Goal: Obtain resource: Download file/media

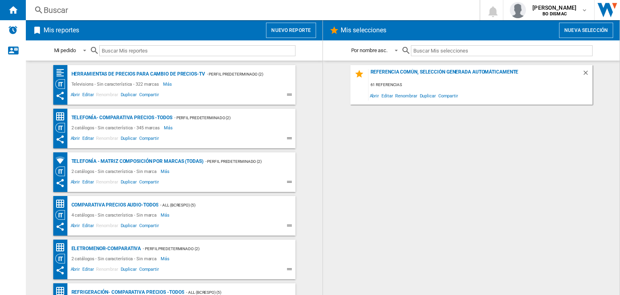
click at [279, 27] on button "Nuevo reporte" at bounding box center [291, 30] width 50 height 15
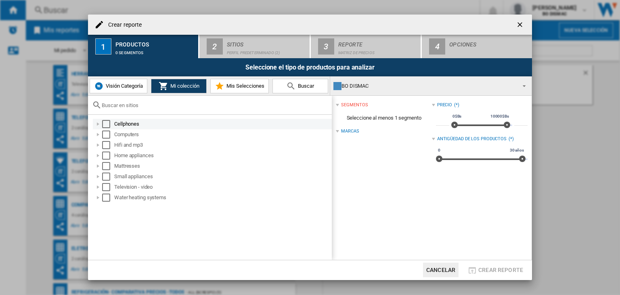
click at [108, 125] on div "Select" at bounding box center [106, 124] width 8 height 8
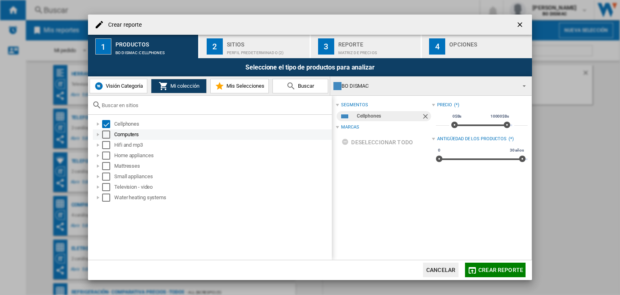
click at [106, 138] on div "Computers" at bounding box center [212, 134] width 239 height 10
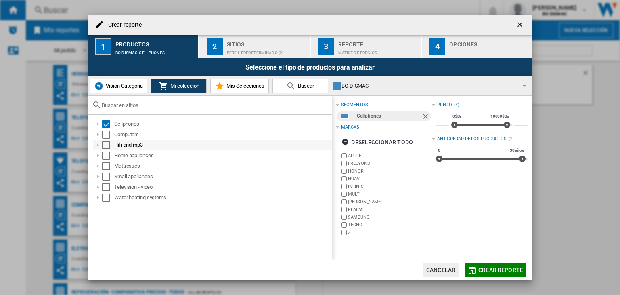
click at [106, 146] on div "Select" at bounding box center [106, 145] width 8 height 8
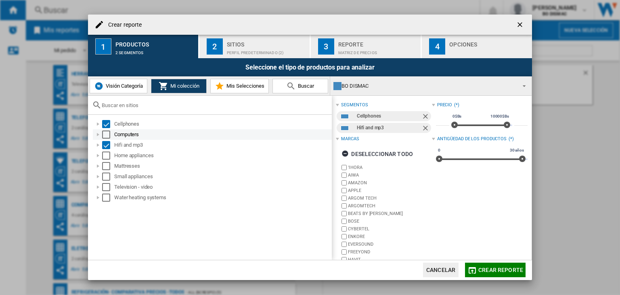
click at [106, 136] on div "Select" at bounding box center [106, 134] width 8 height 8
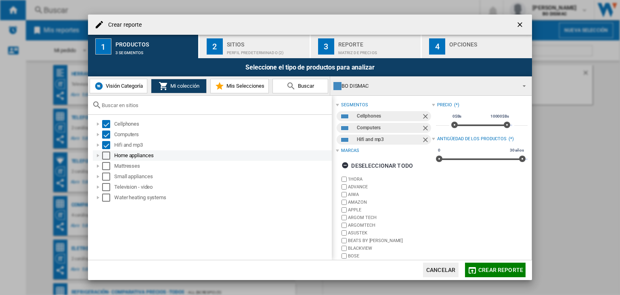
click at [105, 155] on div "Select" at bounding box center [106, 155] width 8 height 8
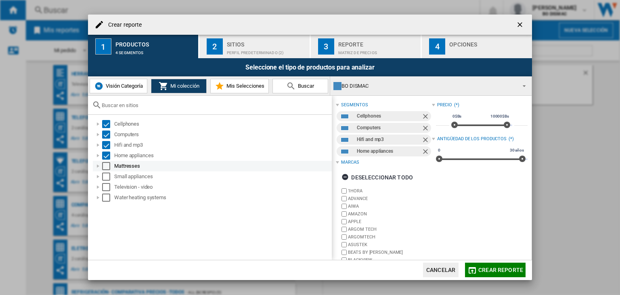
click at [105, 167] on div "Select" at bounding box center [106, 166] width 8 height 8
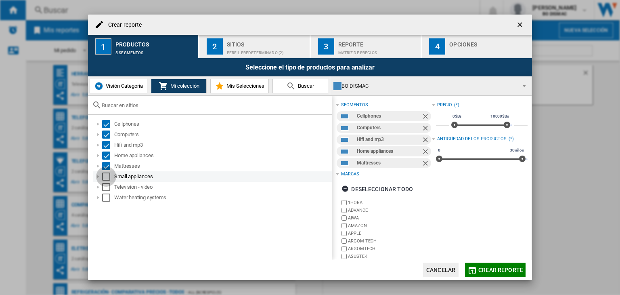
click at [107, 180] on div "Select" at bounding box center [106, 176] width 8 height 8
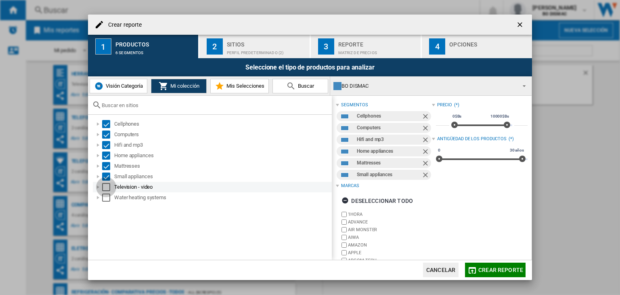
click at [106, 186] on div "Select" at bounding box center [106, 187] width 8 height 8
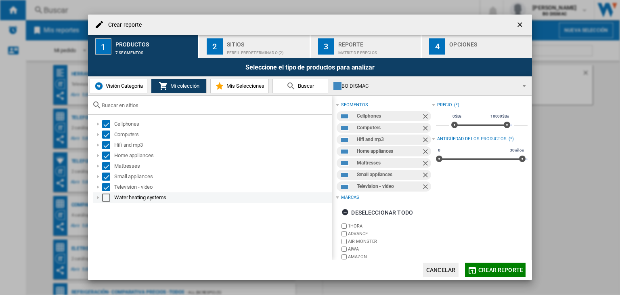
click at [106, 201] on div "Select" at bounding box center [106, 197] width 8 height 8
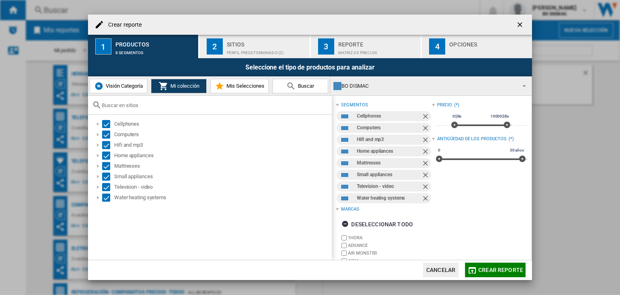
click at [252, 42] on div "Sitios" at bounding box center [266, 42] width 79 height 8
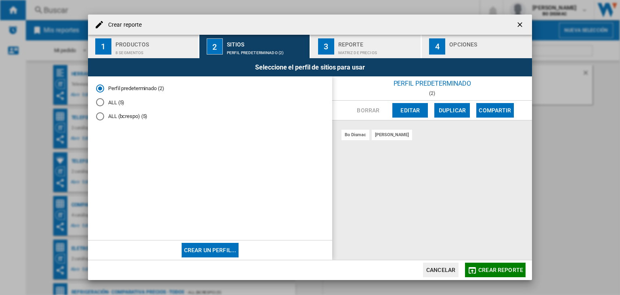
click at [102, 104] on div "ALL (5)" at bounding box center [100, 102] width 8 height 8
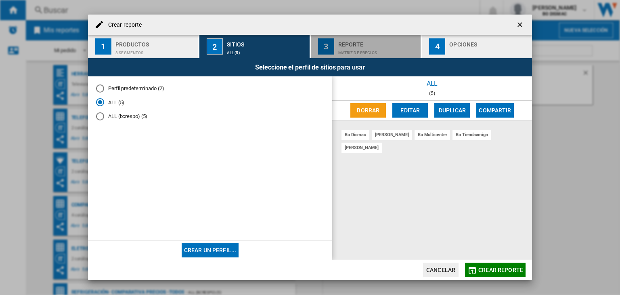
click at [378, 42] on div "Reporte" at bounding box center [377, 42] width 79 height 8
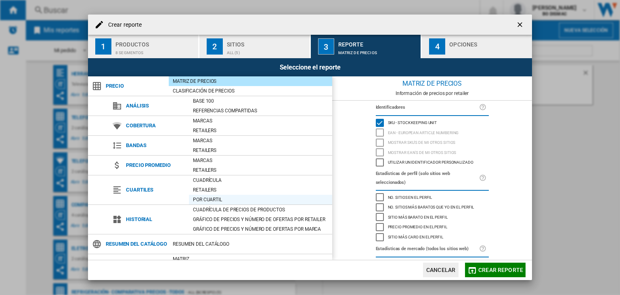
scroll to position [45, 0]
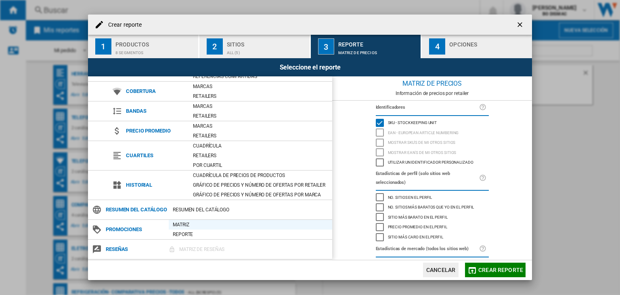
click at [184, 225] on div "Matriz" at bounding box center [250, 224] width 163 height 8
click at [453, 54] on div "button" at bounding box center [488, 50] width 79 height 8
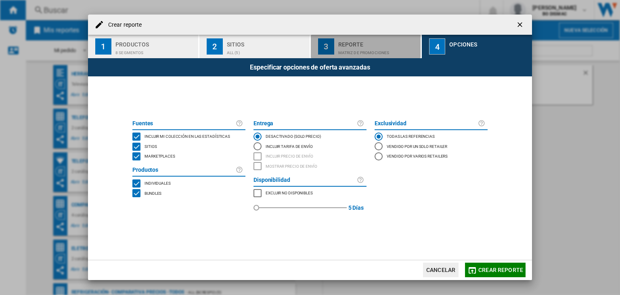
click at [400, 51] on div "Matriz de PROMOCIONES" at bounding box center [377, 50] width 79 height 8
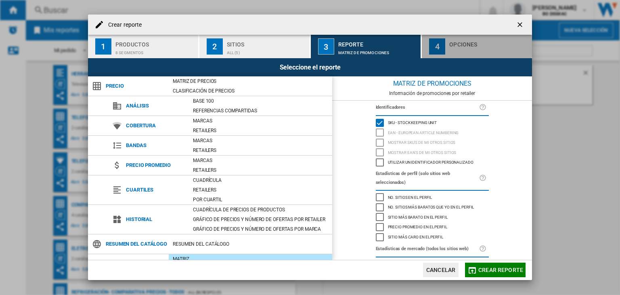
drag, startPoint x: 457, startPoint y: 47, endPoint x: 445, endPoint y: 52, distance: 12.5
click at [456, 47] on div "button" at bounding box center [488, 50] width 79 height 8
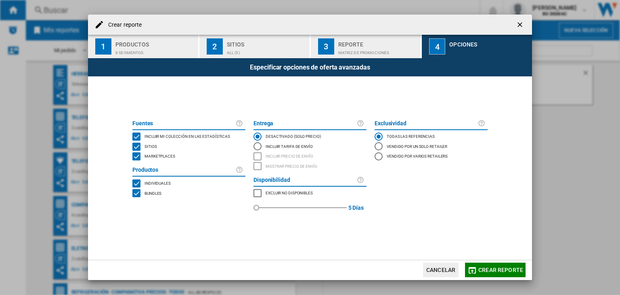
click at [132, 194] on div "BUNDLES" at bounding box center [136, 193] width 8 height 8
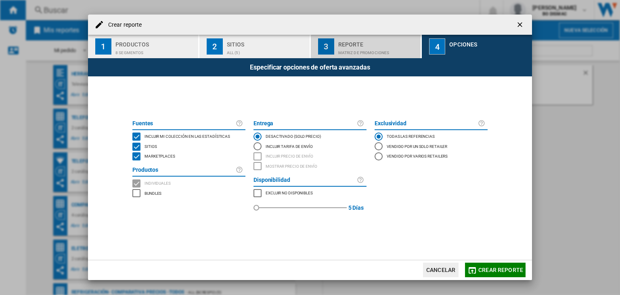
click at [339, 49] on div "Matriz de PROMOCIONES" at bounding box center [377, 50] width 79 height 8
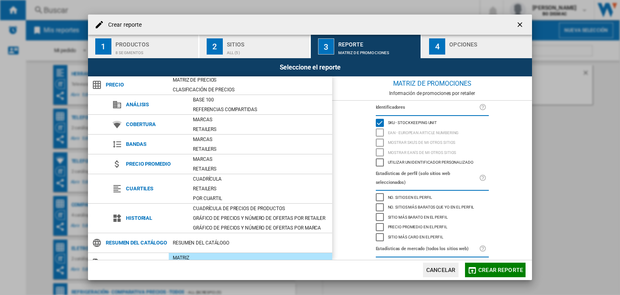
scroll to position [0, 0]
click at [439, 57] on button "4 Opciones" at bounding box center [477, 46] width 110 height 23
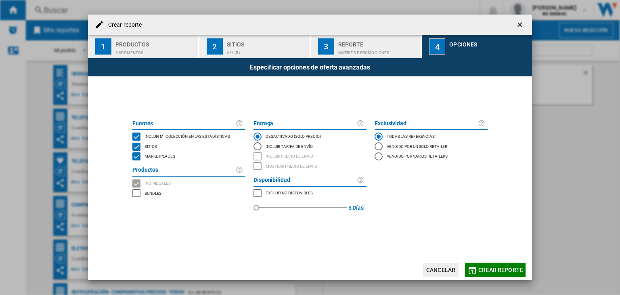
click at [386, 43] on div "Reporte" at bounding box center [377, 42] width 79 height 8
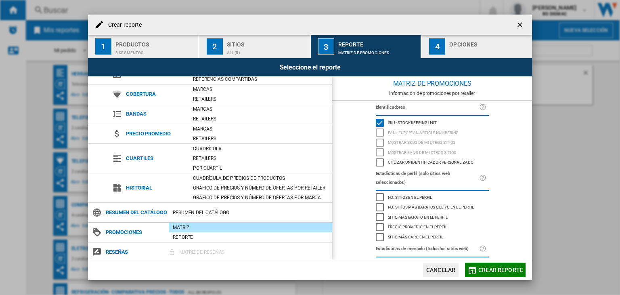
scroll to position [45, 0]
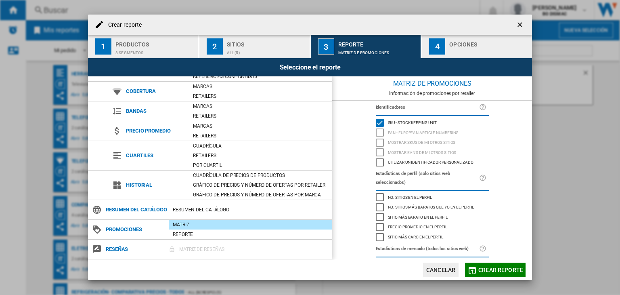
click at [144, 50] on div "8 segmentos" at bounding box center [154, 50] width 79 height 8
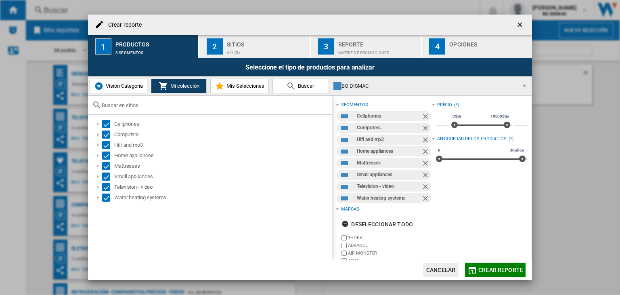
click at [236, 42] on div "Sitios" at bounding box center [266, 42] width 79 height 8
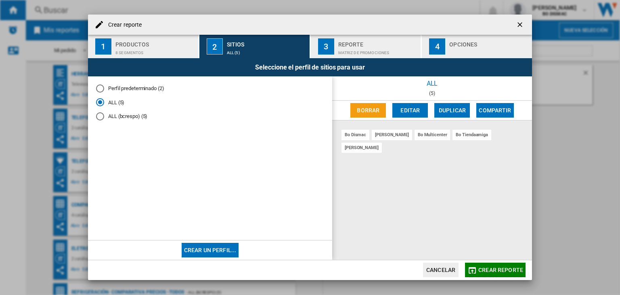
click at [152, 46] on div "Productos" at bounding box center [154, 42] width 79 height 8
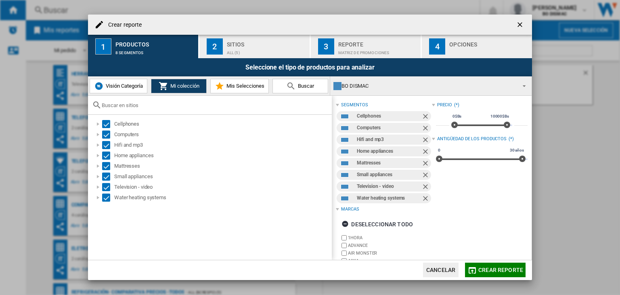
click at [103, 86] on img at bounding box center [99, 86] width 10 height 10
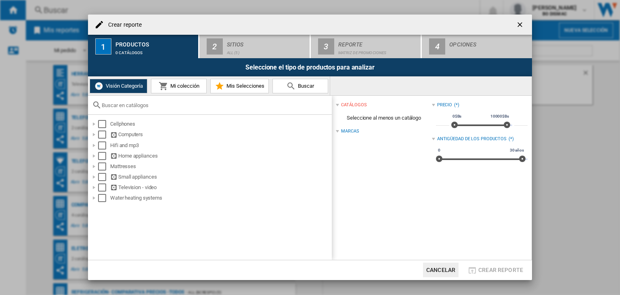
click at [524, 23] on ng-md-icon "getI18NText('BUTTONS.CLOSE_DIALOG')" at bounding box center [521, 26] width 10 height 10
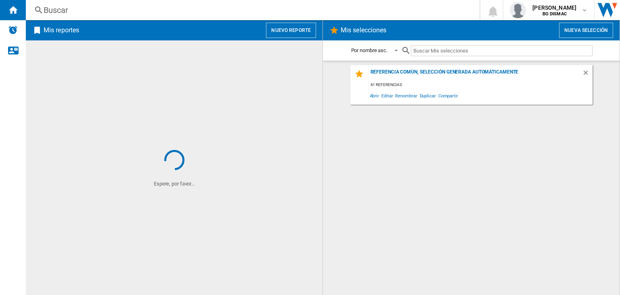
click at [288, 28] on button "Nuevo reporte" at bounding box center [291, 30] width 50 height 15
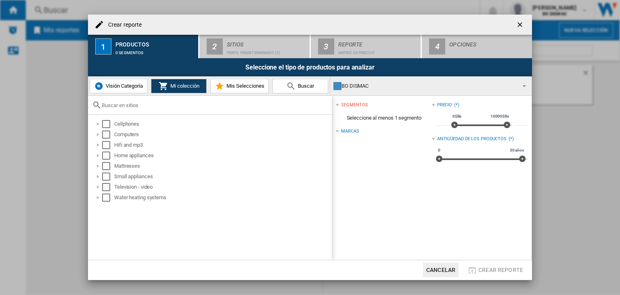
click at [111, 86] on span "Visión Categoría" at bounding box center [123, 86] width 39 height 6
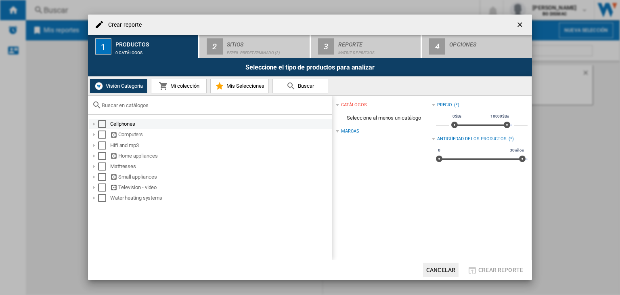
drag, startPoint x: 102, startPoint y: 123, endPoint x: 102, endPoint y: 127, distance: 4.1
click at [102, 125] on div "Select" at bounding box center [102, 124] width 8 height 8
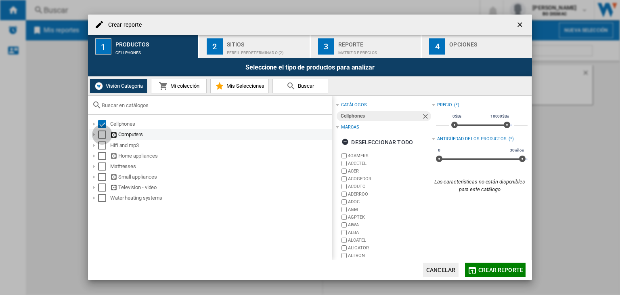
click at [100, 136] on div "Select" at bounding box center [102, 134] width 8 height 8
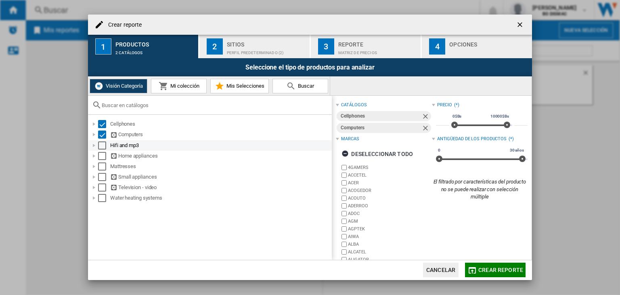
click at [100, 146] on div "Select" at bounding box center [102, 145] width 8 height 8
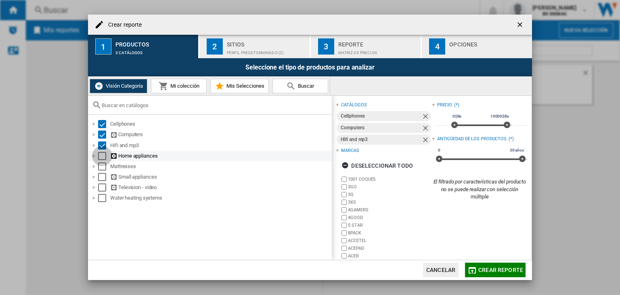
click at [102, 156] on div "Select" at bounding box center [102, 156] width 8 height 8
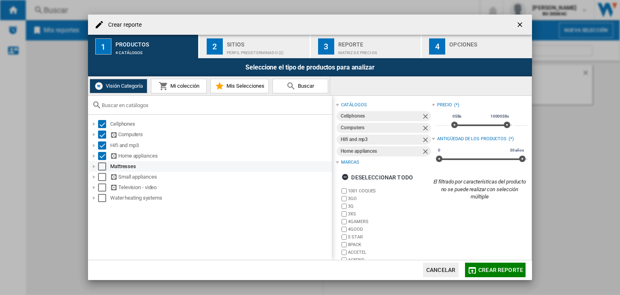
click at [104, 167] on div "Select" at bounding box center [102, 166] width 8 height 8
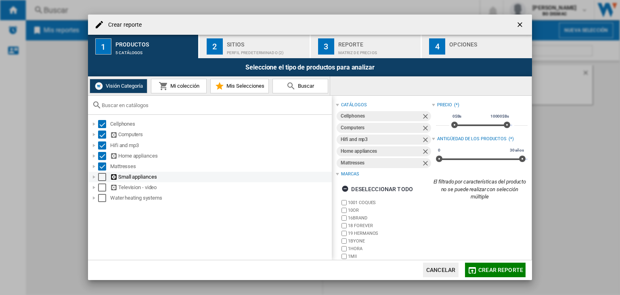
click at [102, 178] on div "Select" at bounding box center [102, 177] width 8 height 8
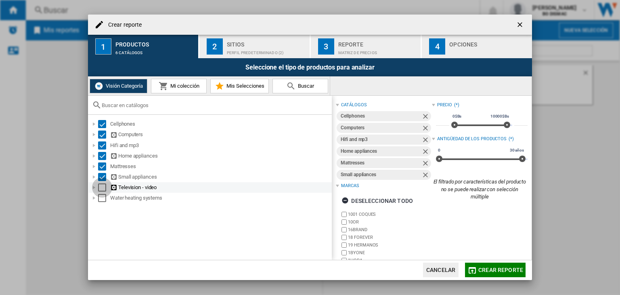
click at [98, 188] on div "Select" at bounding box center [102, 187] width 8 height 8
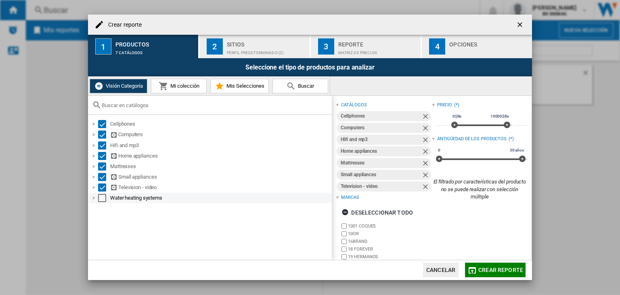
click at [104, 199] on div "Select" at bounding box center [102, 198] width 8 height 8
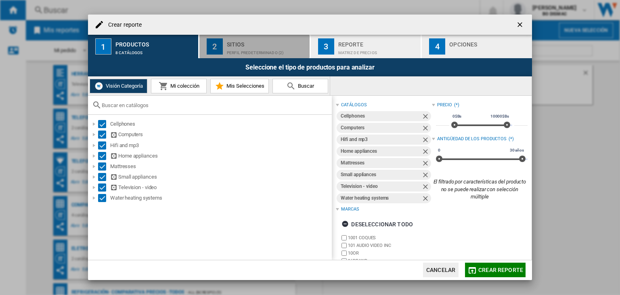
click at [239, 47] on div "Perfil predeterminado (2)" at bounding box center [266, 50] width 79 height 8
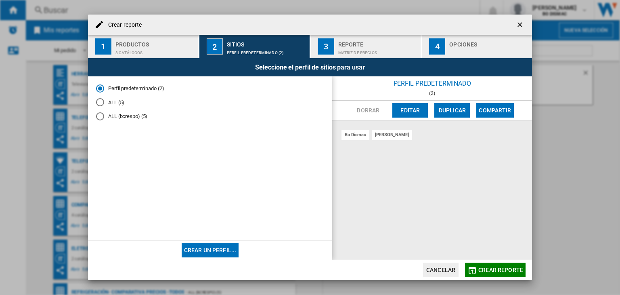
click at [101, 102] on div "ALL (5)" at bounding box center [100, 102] width 8 height 8
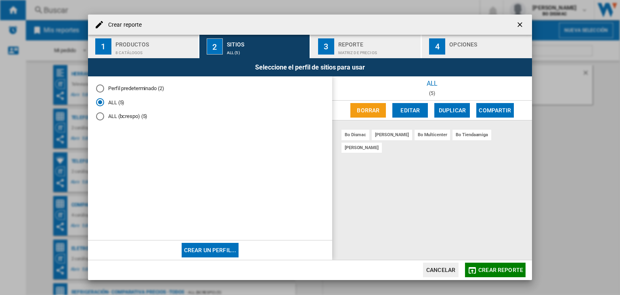
click at [141, 49] on div "8 catálogos" at bounding box center [154, 50] width 79 height 8
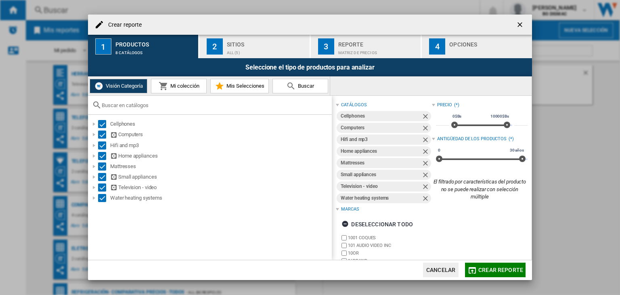
click at [271, 45] on div "Sitios" at bounding box center [266, 42] width 79 height 8
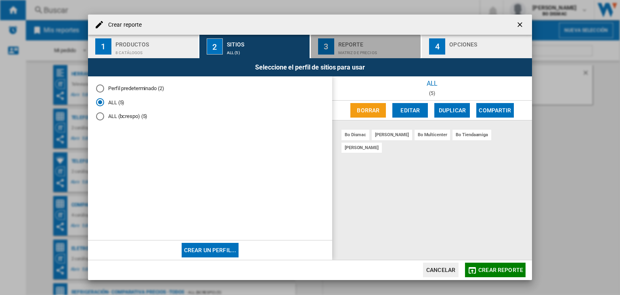
click at [317, 47] on button "3 Reporte Matriz de precios" at bounding box center [366, 46] width 111 height 23
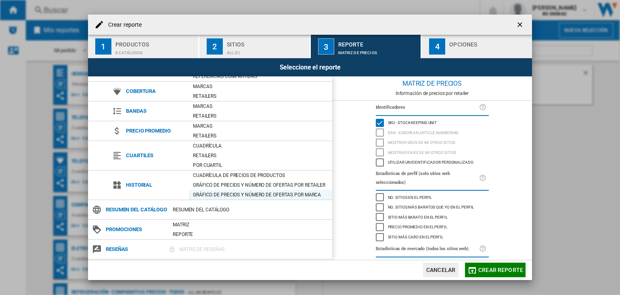
scroll to position [45, 0]
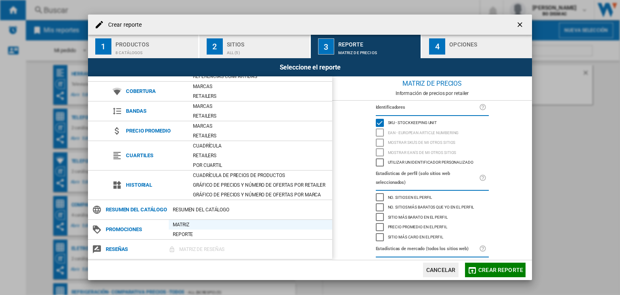
click at [184, 223] on div "Matriz" at bounding box center [250, 224] width 163 height 8
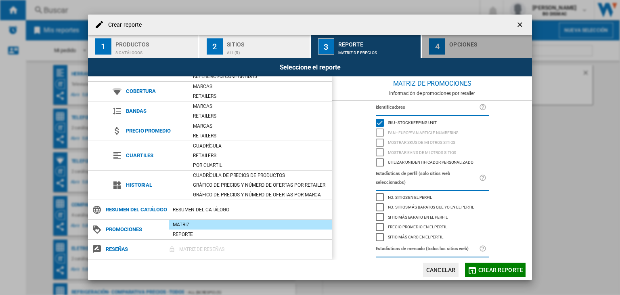
click at [440, 44] on div "4" at bounding box center [437, 46] width 16 height 16
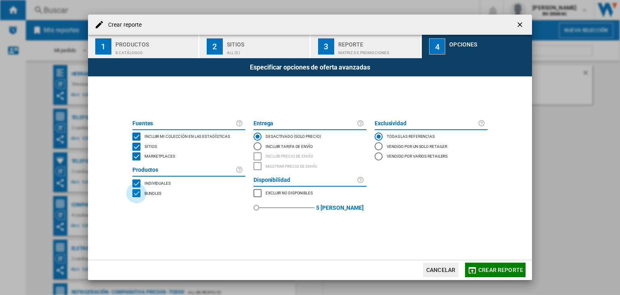
click at [139, 192] on div "BUNDLES" at bounding box center [136, 193] width 8 height 8
click at [478, 269] on button "Crear reporte" at bounding box center [495, 269] width 61 height 15
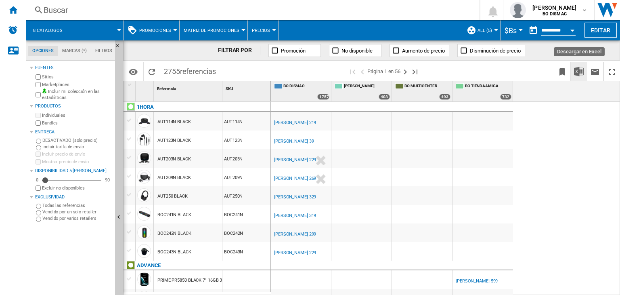
click at [576, 71] on img "Descargar en Excel" at bounding box center [579, 72] width 10 height 10
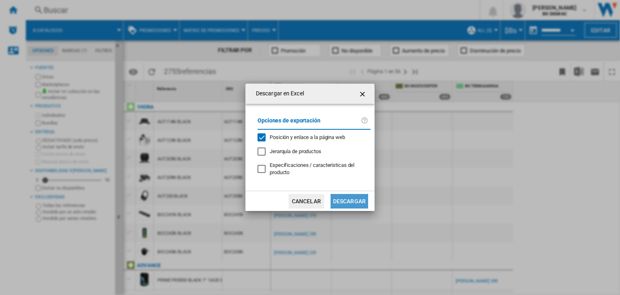
click at [345, 200] on button "Descargar" at bounding box center [349, 201] width 38 height 15
